Goal: Task Accomplishment & Management: Complete application form

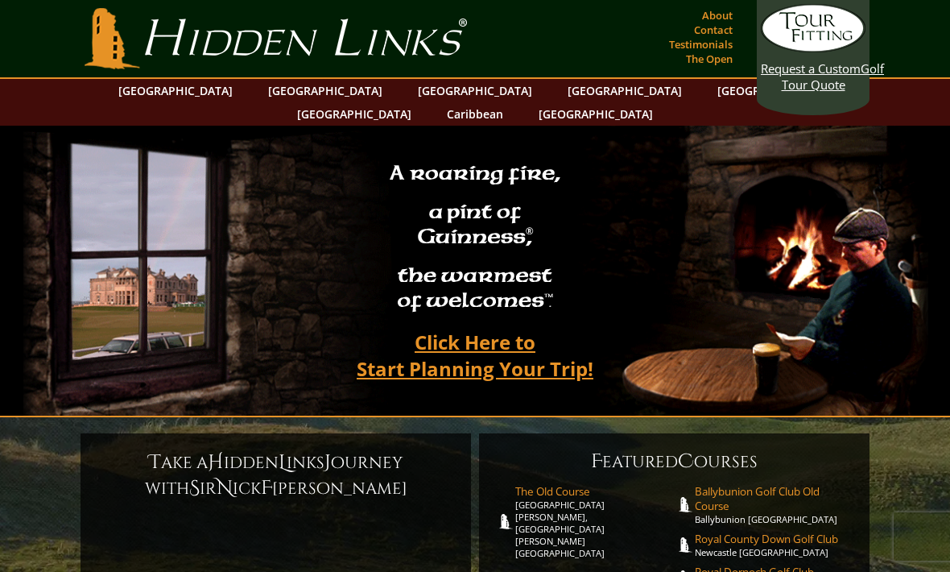
click at [290, 101] on link "[GEOGRAPHIC_DATA]" at bounding box center [325, 90] width 130 height 23
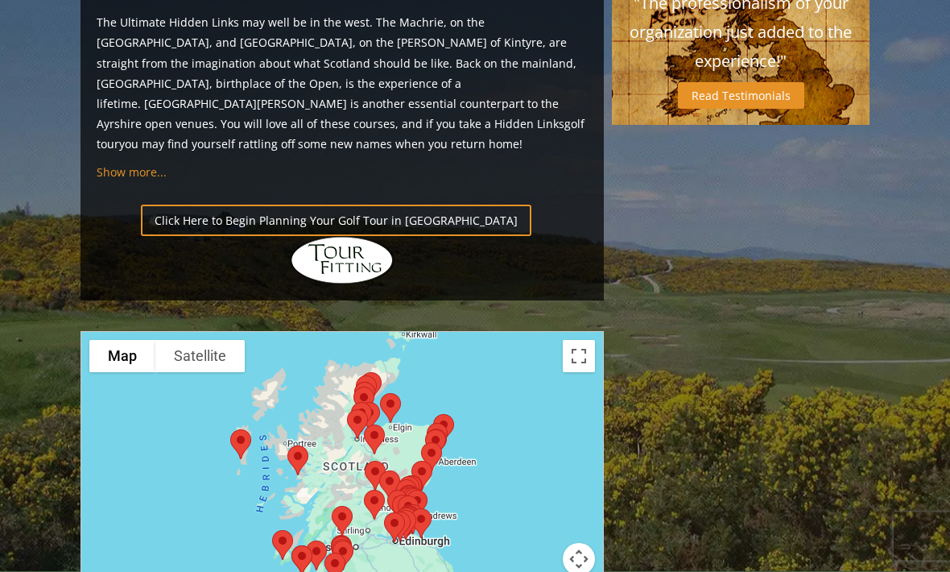
scroll to position [1696, 0]
click at [572, 329] on div at bounding box center [341, 489] width 523 height 320
click at [584, 543] on button "Map camera controls" at bounding box center [579, 559] width 32 height 32
click at [584, 336] on div at bounding box center [342, 492] width 522 height 320
click at [581, 340] on button "Toggle fullscreen view" at bounding box center [579, 356] width 32 height 32
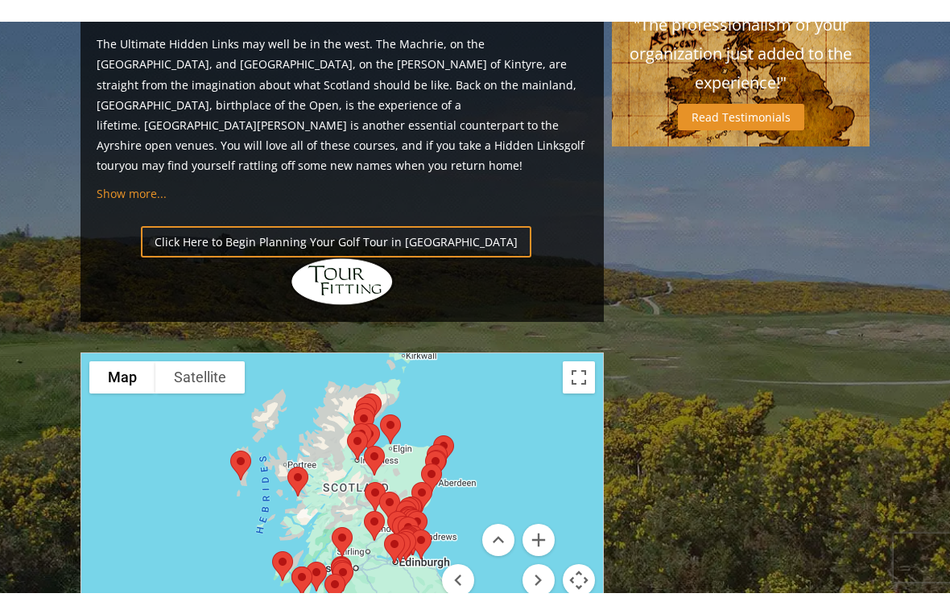
scroll to position [19, 0]
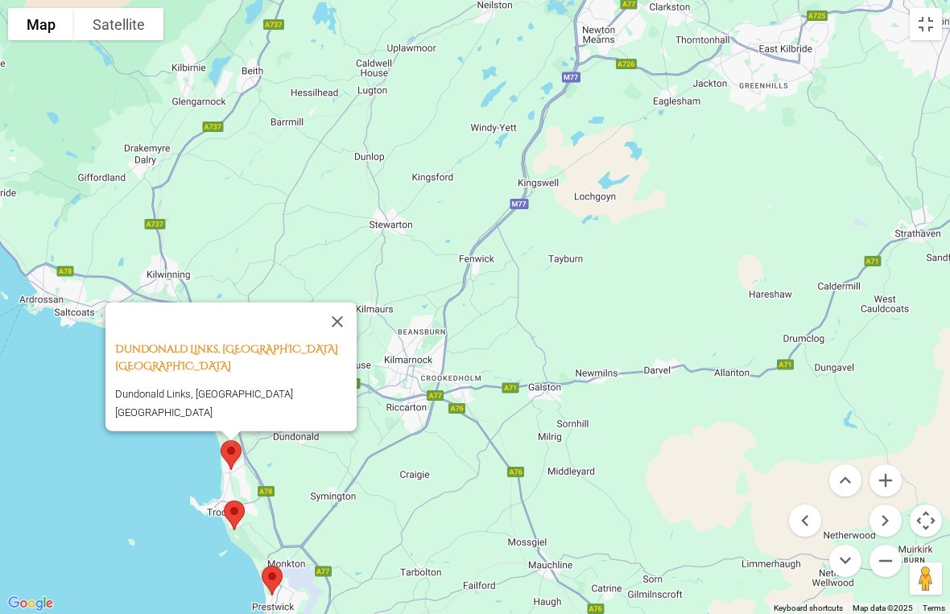
click at [338, 340] on button "Close" at bounding box center [337, 321] width 39 height 39
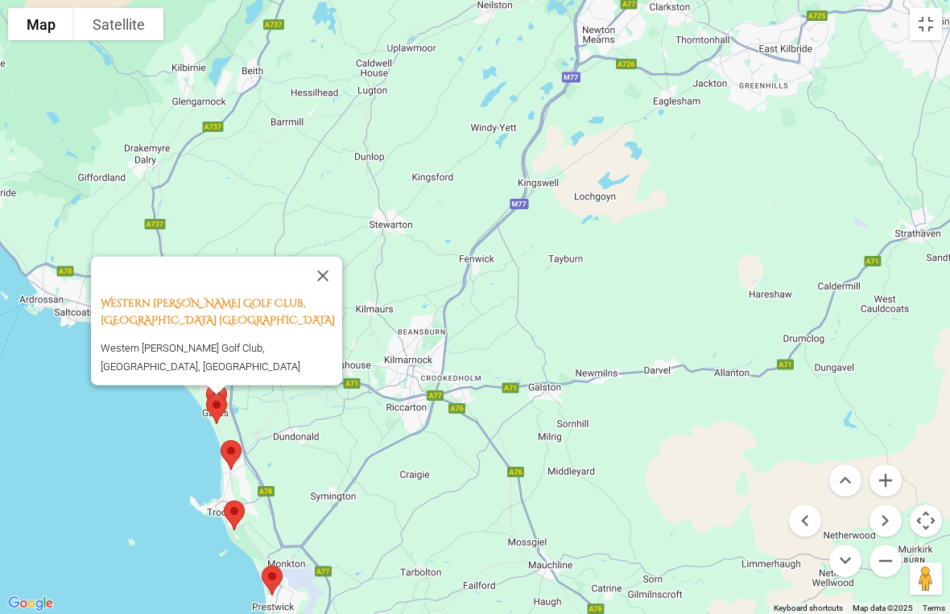
click at [322, 287] on button "Close" at bounding box center [322, 275] width 39 height 39
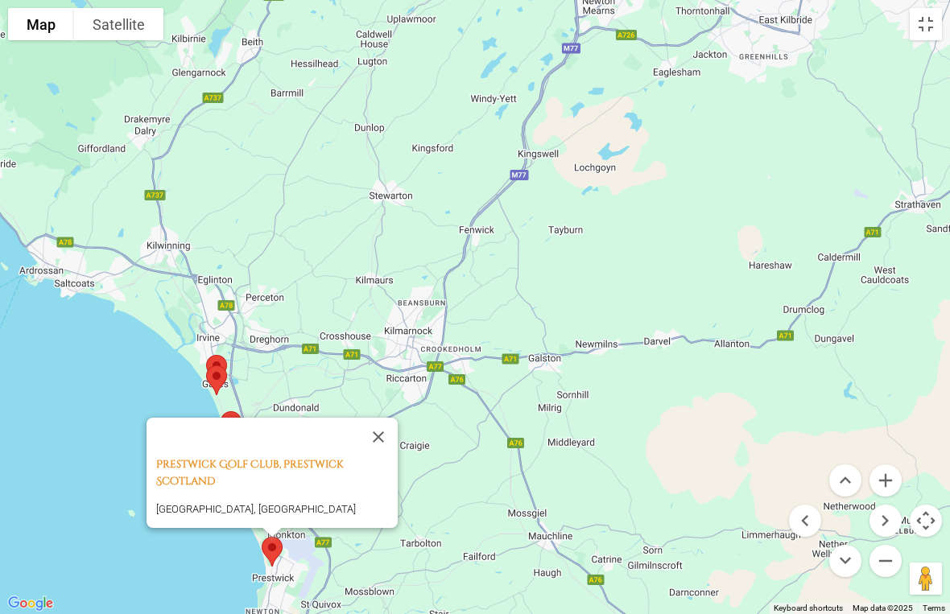
click at [382, 418] on button "Close" at bounding box center [378, 437] width 39 height 39
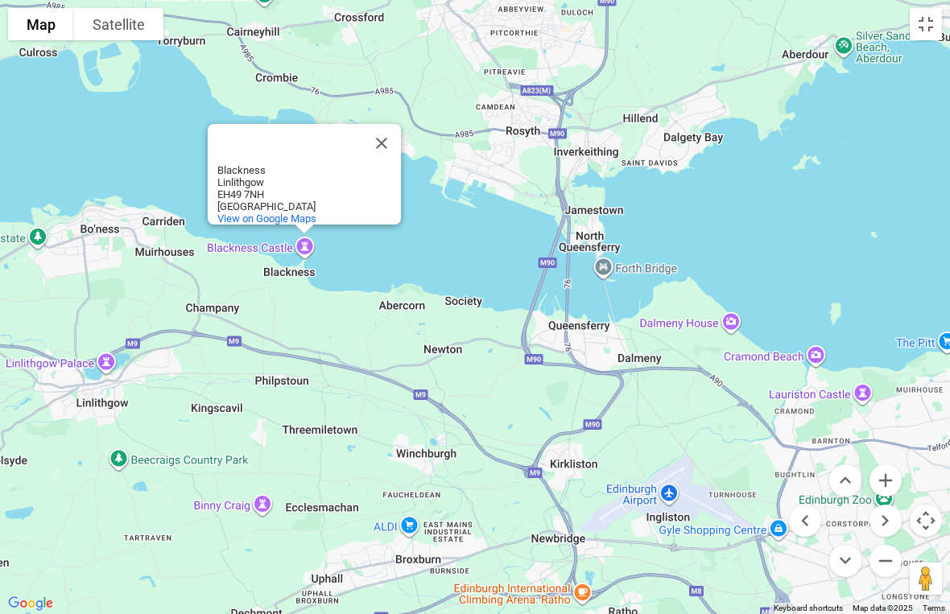
click at [378, 124] on button "Close" at bounding box center [381, 143] width 39 height 39
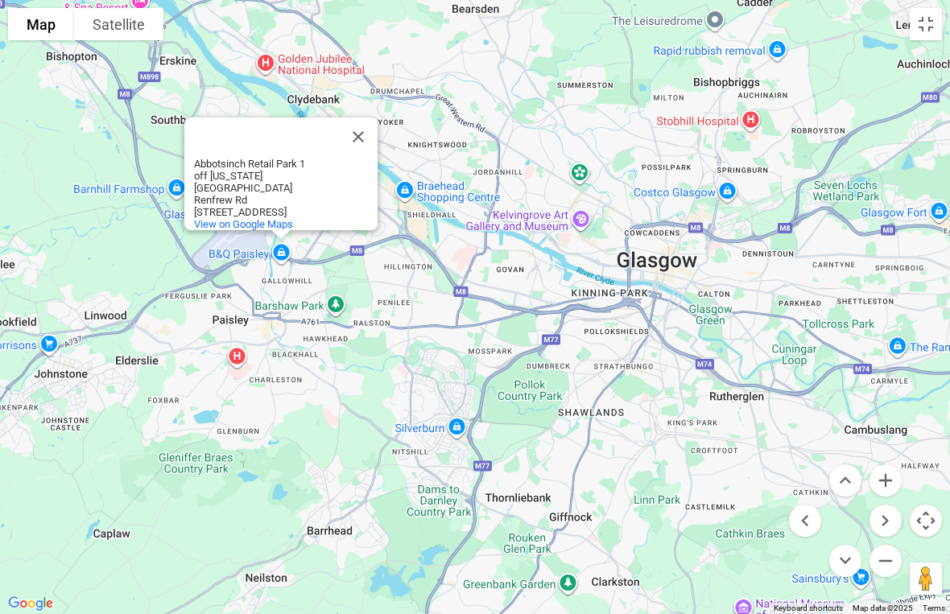
click at [356, 121] on button "Close" at bounding box center [358, 137] width 39 height 39
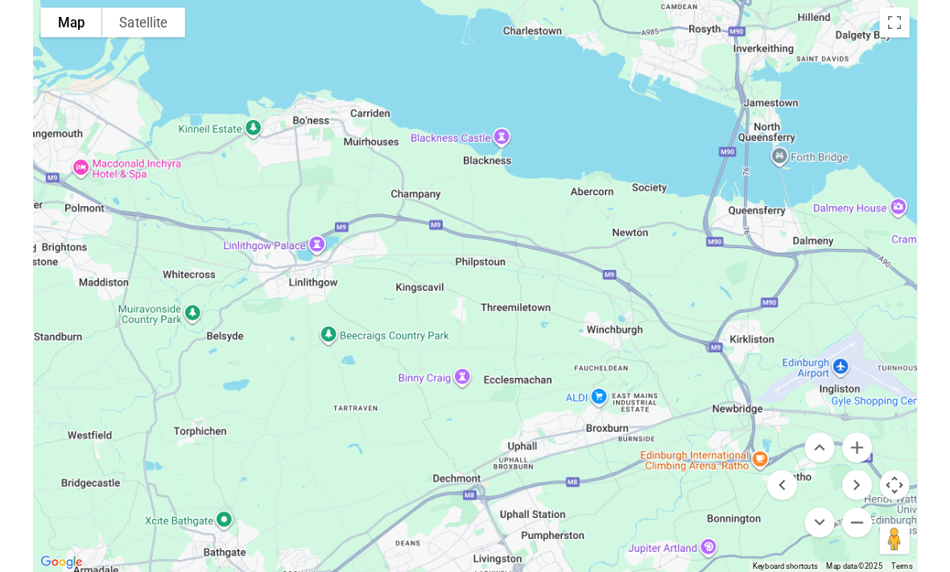
scroll to position [1768, 0]
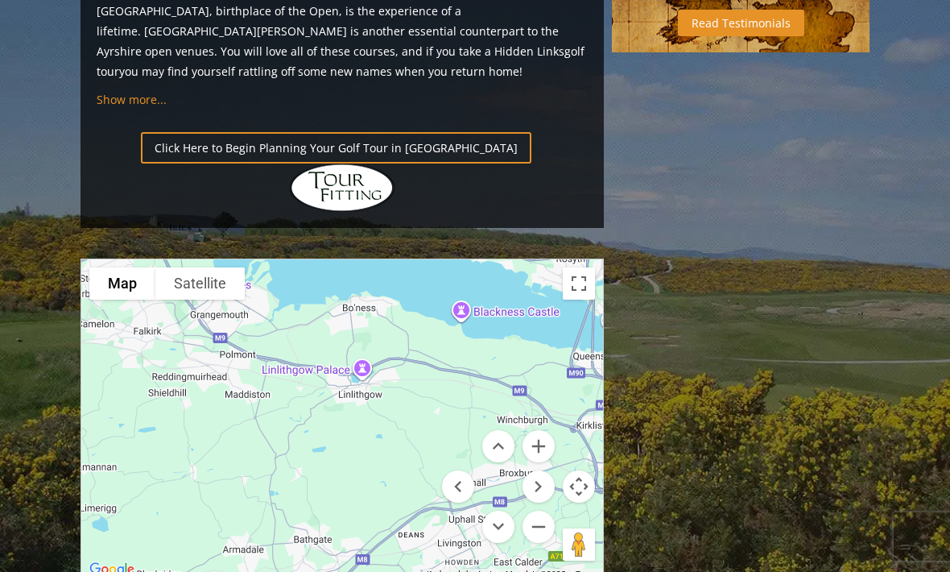
click at [379, 132] on link "Click Here to Begin Planning Your Golf Tour in [GEOGRAPHIC_DATA]" at bounding box center [336, 147] width 390 height 31
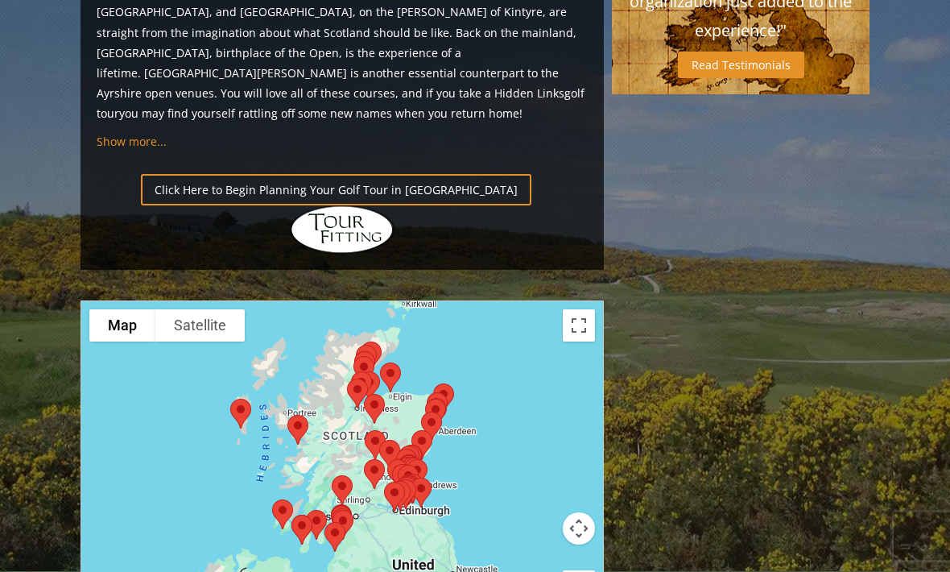
scroll to position [1727, 0]
click at [412, 397] on div at bounding box center [341, 459] width 523 height 320
click at [580, 309] on button "Toggle fullscreen view" at bounding box center [579, 325] width 32 height 32
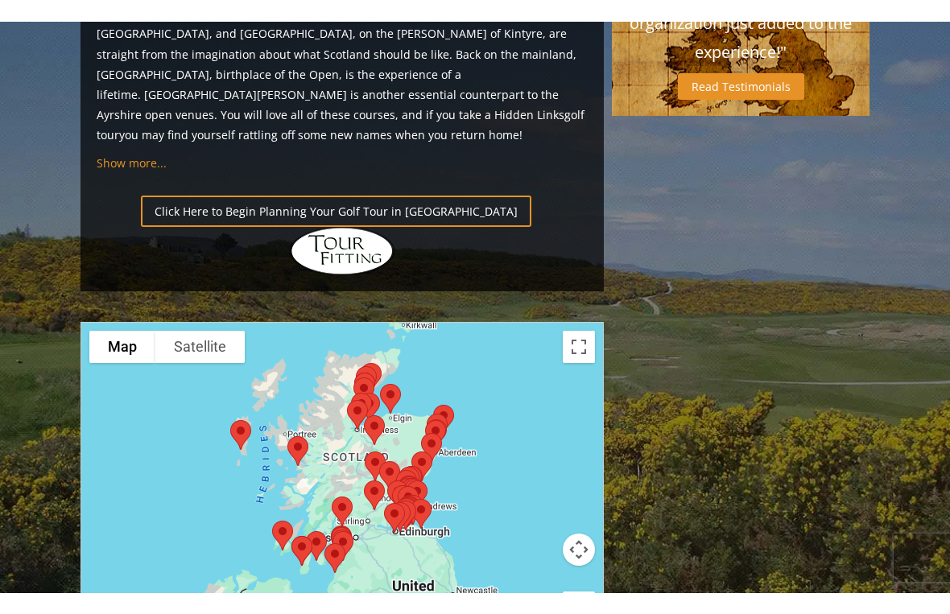
scroll to position [19, 0]
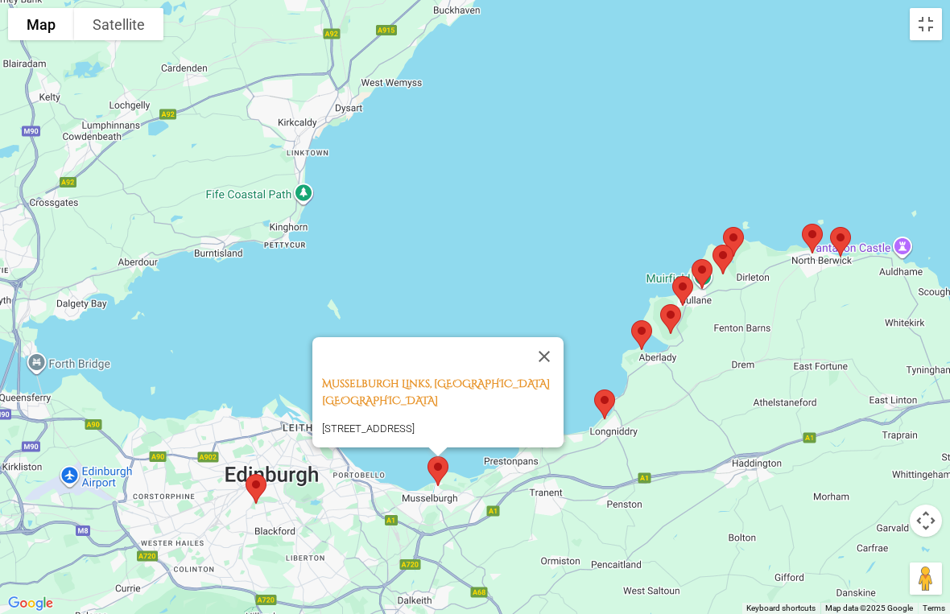
click at [543, 337] on button "Close" at bounding box center [544, 356] width 39 height 39
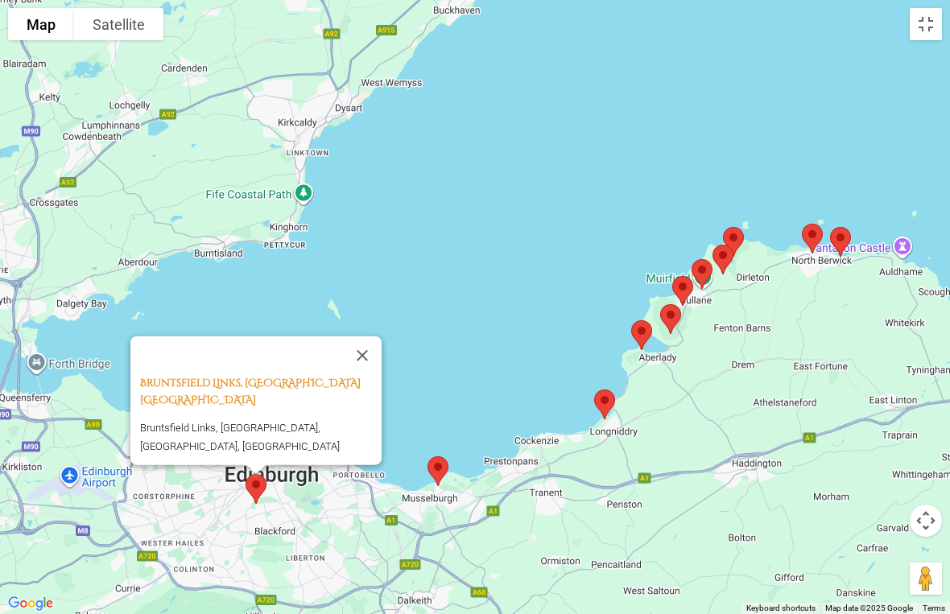
click at [374, 346] on button "Close" at bounding box center [362, 355] width 39 height 39
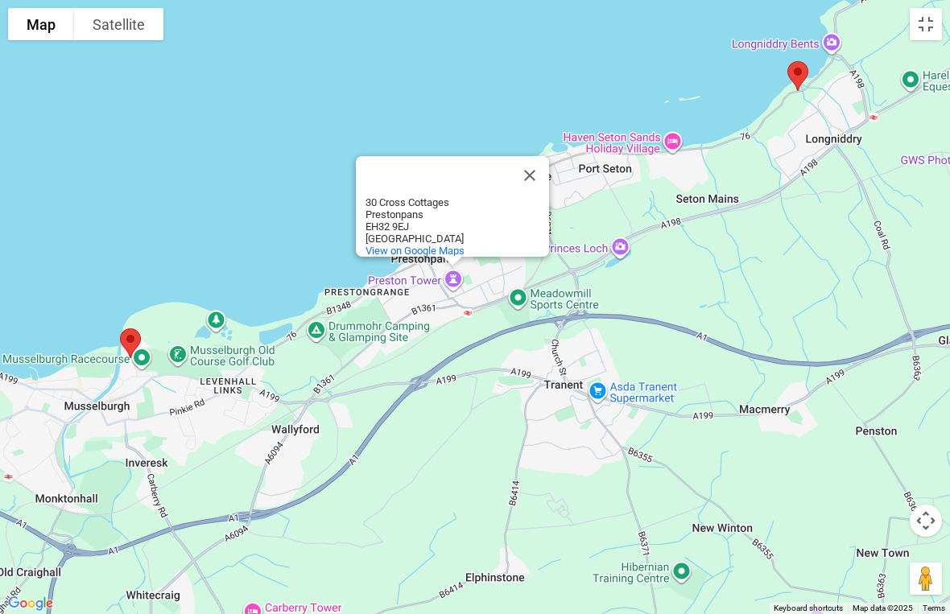
click at [526, 160] on button "Close" at bounding box center [529, 175] width 39 height 39
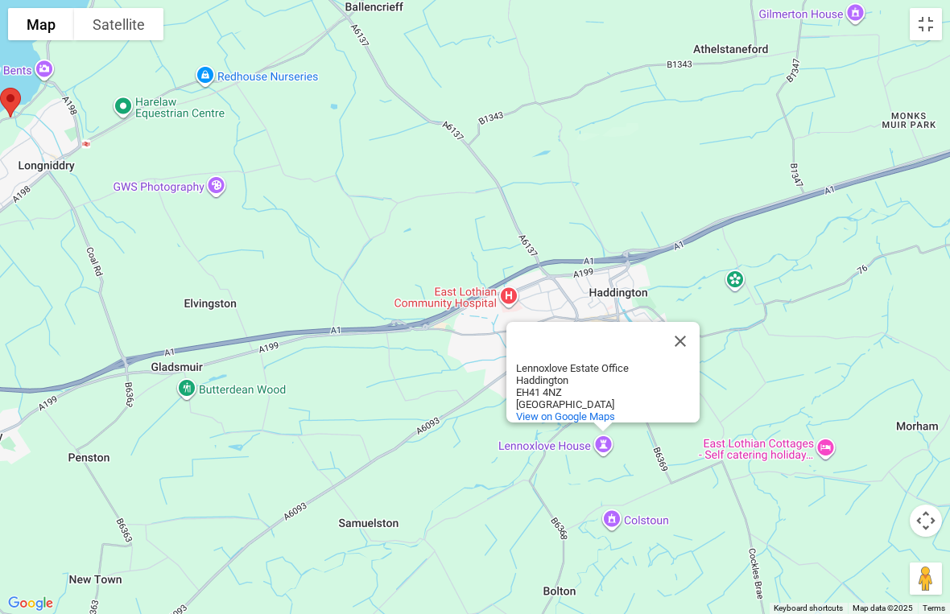
click at [679, 322] on button "Close" at bounding box center [680, 341] width 39 height 39
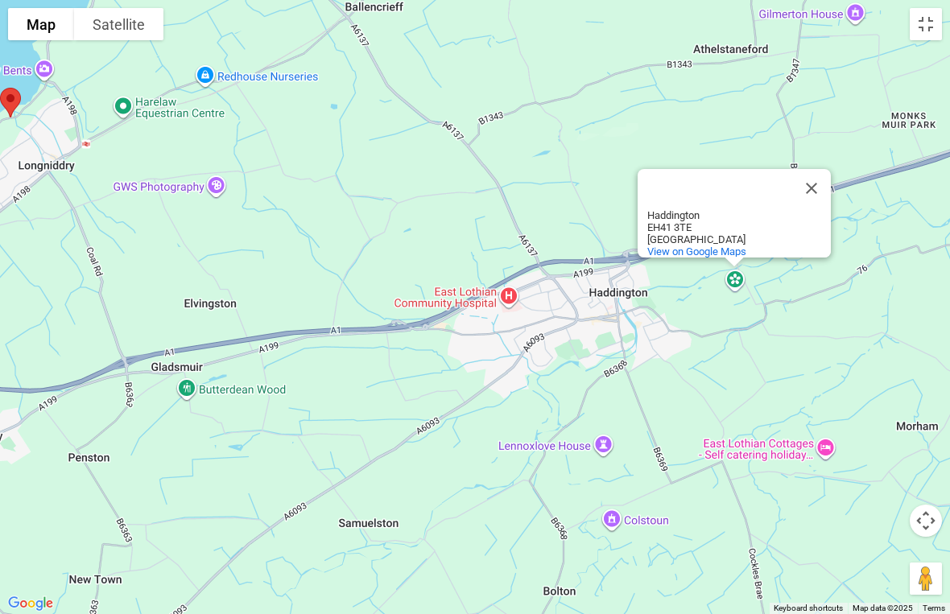
click at [812, 176] on button "Close" at bounding box center [811, 188] width 39 height 39
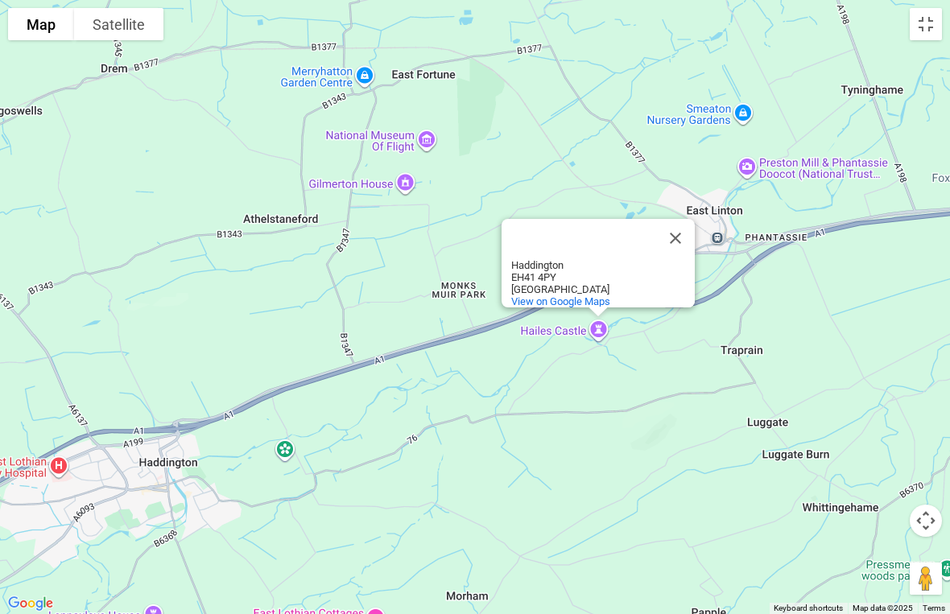
click at [676, 225] on button "Close" at bounding box center [675, 238] width 39 height 39
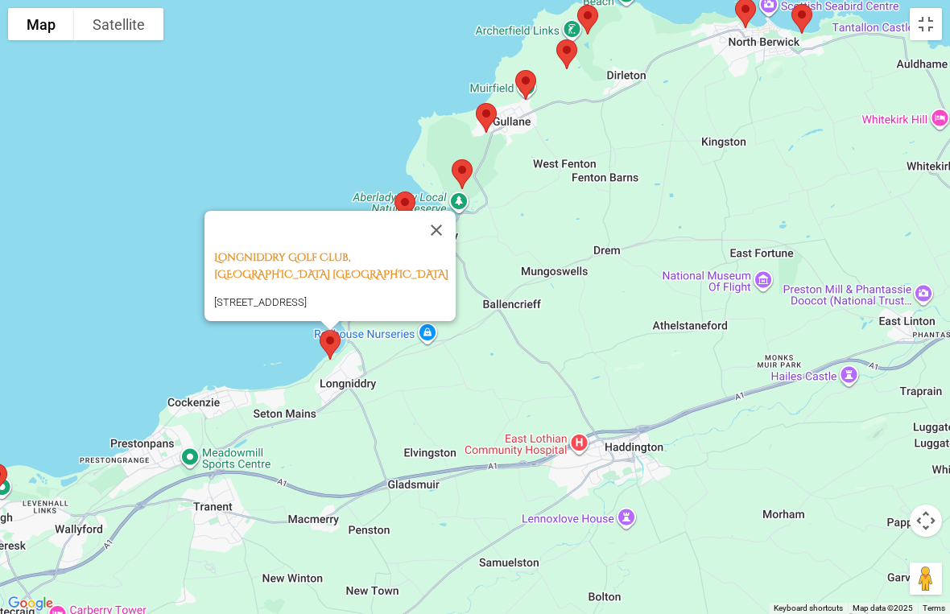
click at [439, 211] on button "Close" at bounding box center [436, 230] width 39 height 39
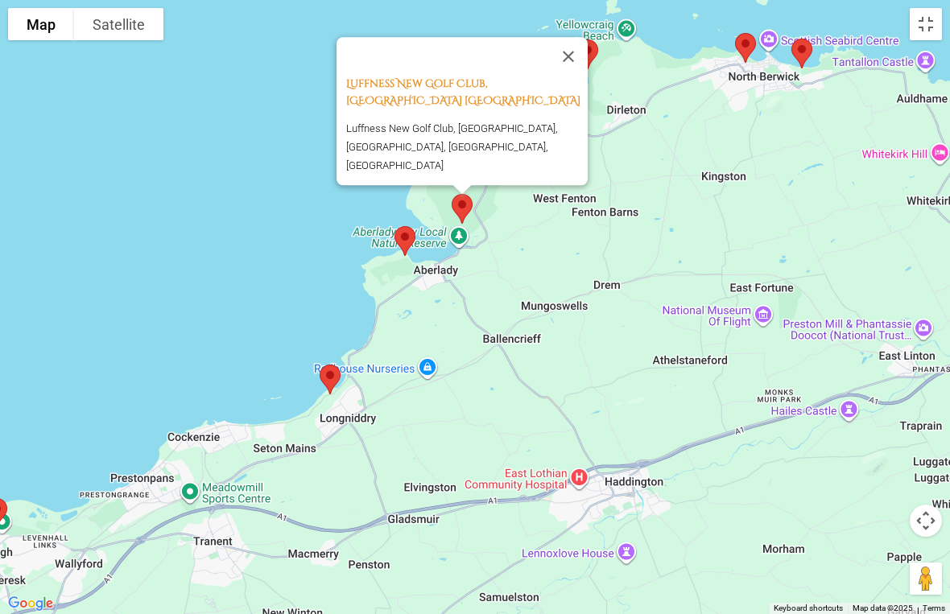
click at [575, 67] on button "Close" at bounding box center [568, 56] width 39 height 39
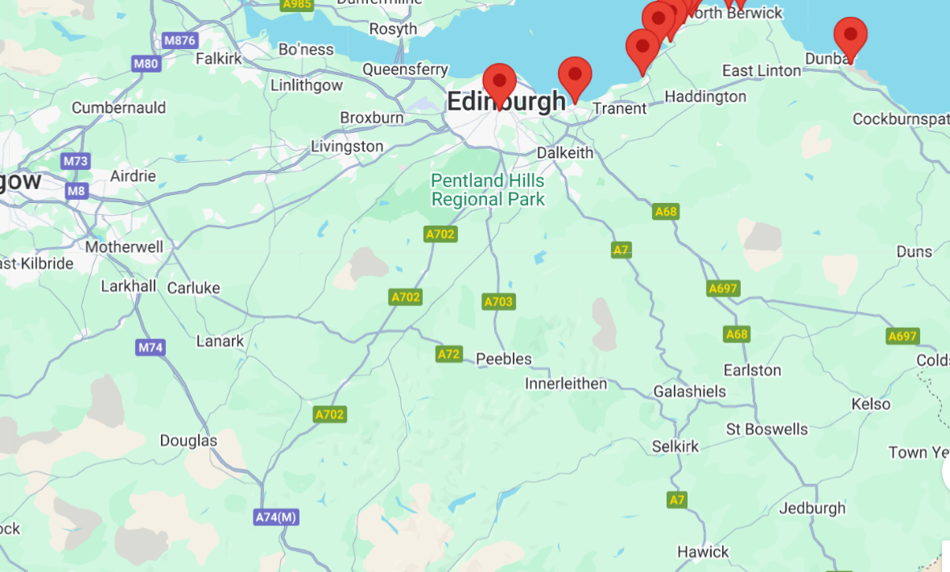
scroll to position [1151, 0]
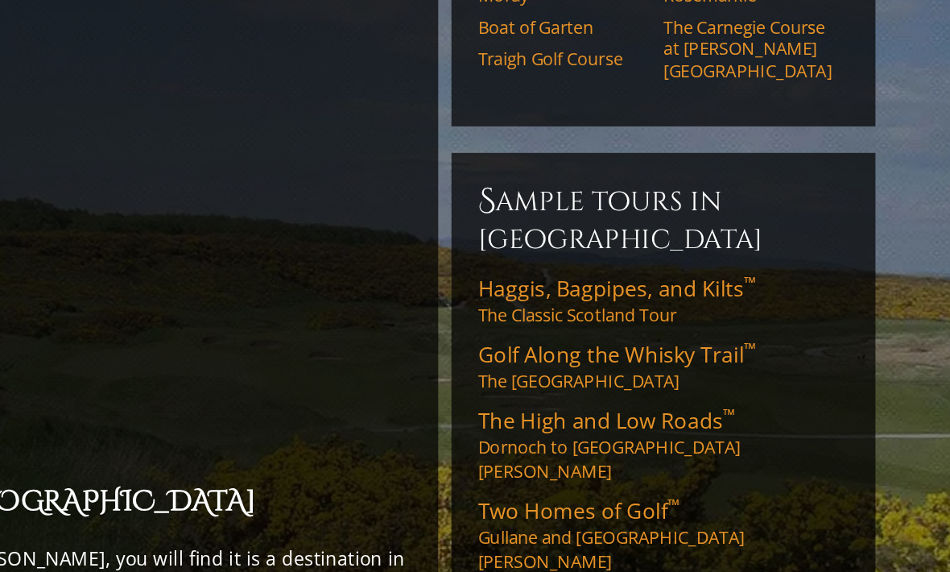
click at [628, 263] on span "Haggis, Bagpipes, and Kilts ™" at bounding box center [712, 272] width 169 height 18
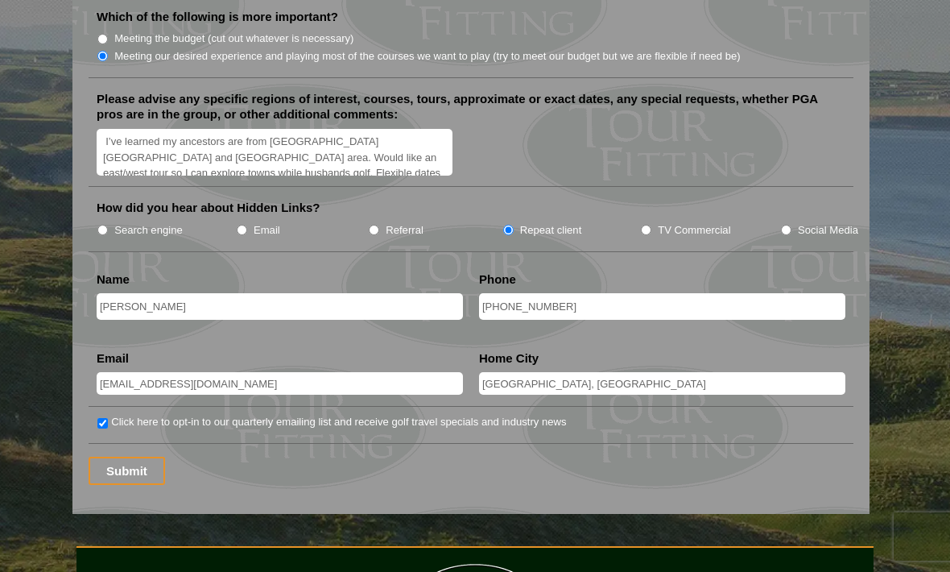
scroll to position [2001, 0]
click at [124, 456] on input "Submit" at bounding box center [127, 470] width 76 height 28
